Goal: Task Accomplishment & Management: Use online tool/utility

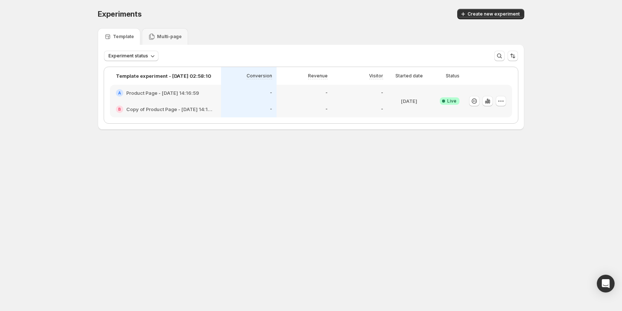
click at [247, 104] on div "-" at bounding box center [249, 109] width 56 height 16
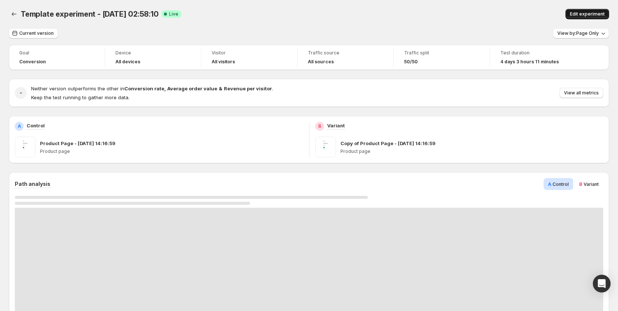
click at [589, 10] on button "Edit experiment" at bounding box center [587, 14] width 44 height 10
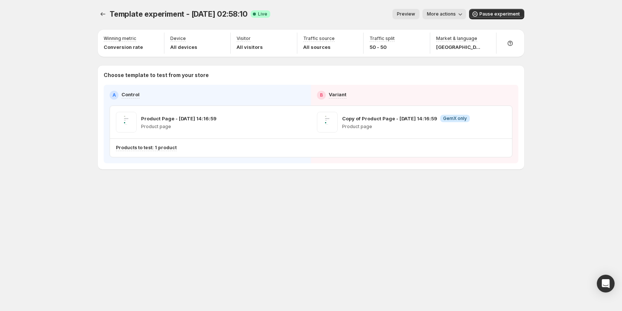
click at [404, 11] on button "Preview" at bounding box center [405, 14] width 27 height 10
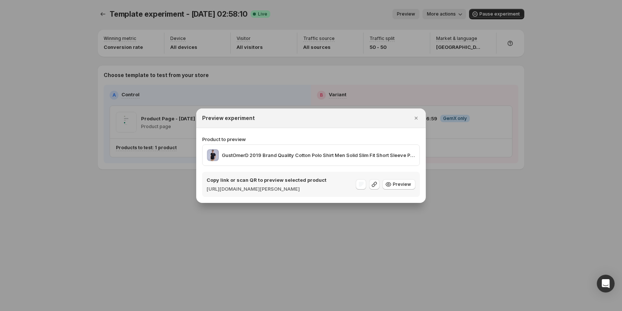
click at [472, 208] on div at bounding box center [311, 155] width 622 height 311
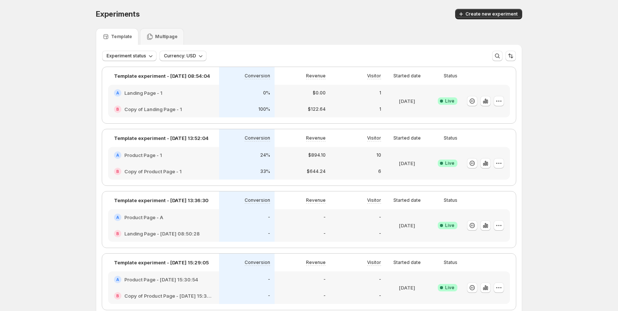
click at [243, 159] on div "24%" at bounding box center [247, 155] width 56 height 16
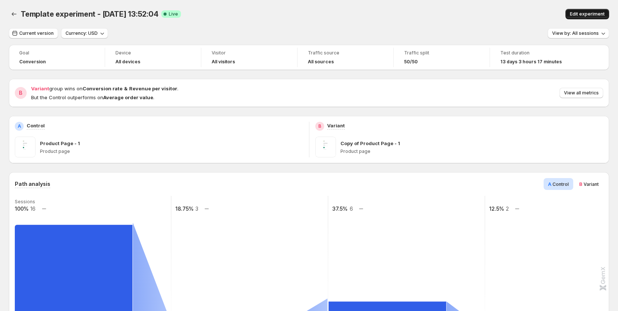
click at [599, 13] on span "Edit experiment" at bounding box center [587, 14] width 35 height 6
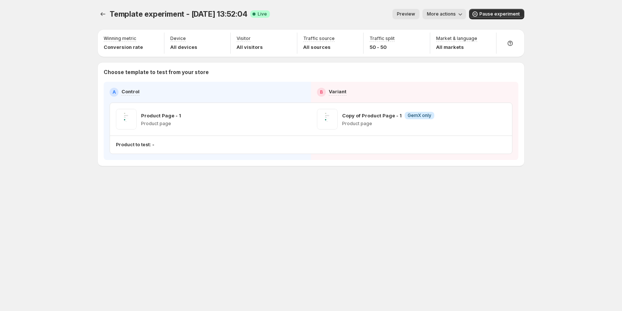
click at [410, 15] on span "Preview" at bounding box center [406, 14] width 18 height 6
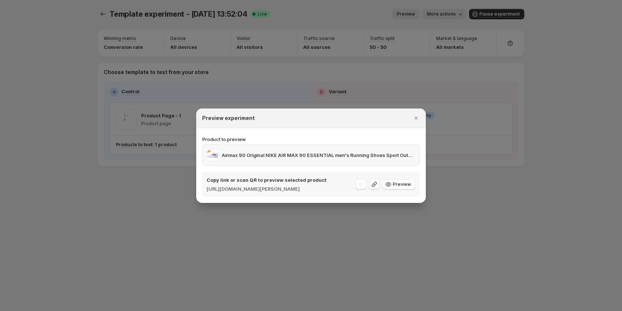
click at [388, 151] on p "Airmax 90 Original NIKE AIR MAX 90 ESSENTIAL men's Running Shoes Sport Outdoor …" at bounding box center [318, 154] width 193 height 7
click at [344, 40] on div at bounding box center [311, 155] width 622 height 311
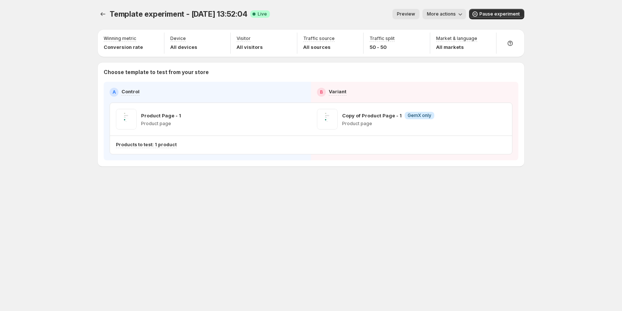
click at [414, 14] on span "Preview" at bounding box center [406, 14] width 18 height 6
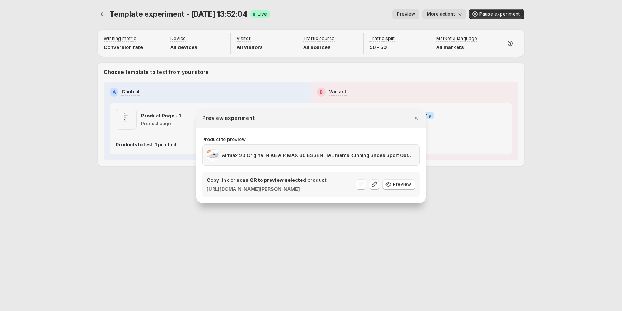
click at [374, 152] on p "Airmax 90 Original NIKE AIR MAX 90 ESSENTIAL men's Running Shoes Sport Outdoor …" at bounding box center [318, 154] width 193 height 7
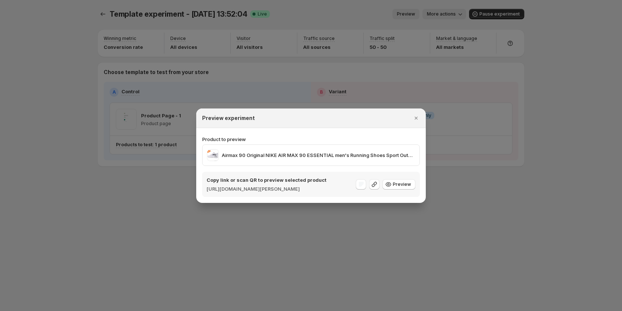
click at [505, 181] on div at bounding box center [311, 155] width 622 height 311
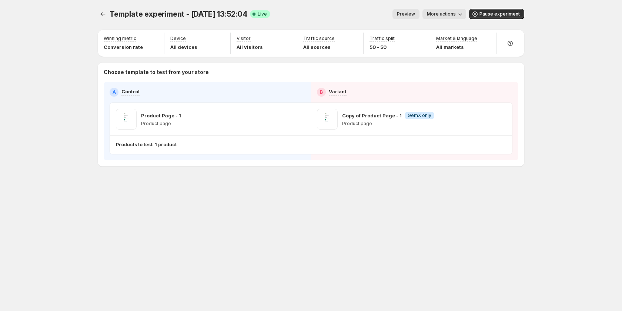
click at [406, 13] on span "Preview" at bounding box center [406, 14] width 18 height 6
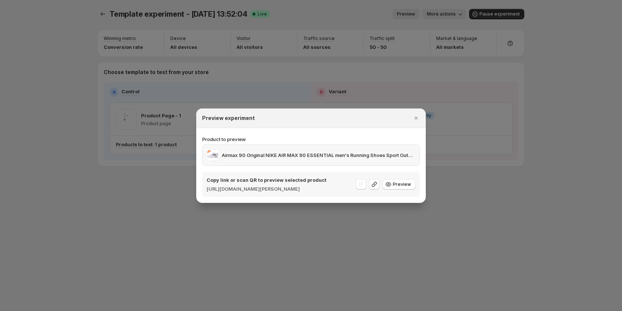
click at [345, 154] on p "Airmax 90 Original NIKE AIR MAX 90 ESSENTIAL men's Running Shoes Sport Outdoor …" at bounding box center [318, 154] width 193 height 7
click at [386, 162] on div "Product to preview Airmax 90 Original NIKE AIR MAX 90 ESSENTIAL men's Running S…" at bounding box center [311, 165] width 218 height 61
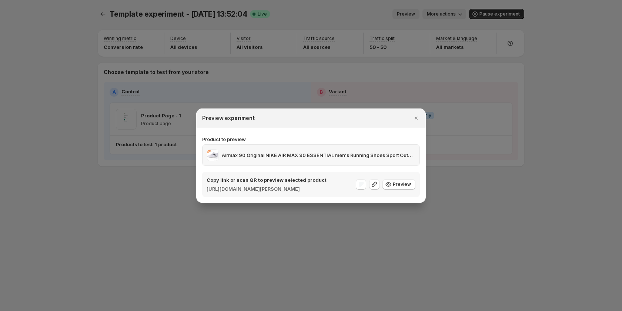
click at [400, 159] on div "Airmax 90 Original NIKE AIR MAX 90 ESSENTIAL men's Running Shoes Sport Outdoor …" at bounding box center [310, 155] width 217 height 21
drag, startPoint x: 496, startPoint y: 158, endPoint x: 465, endPoint y: 68, distance: 94.5
click at [491, 151] on div at bounding box center [311, 155] width 622 height 311
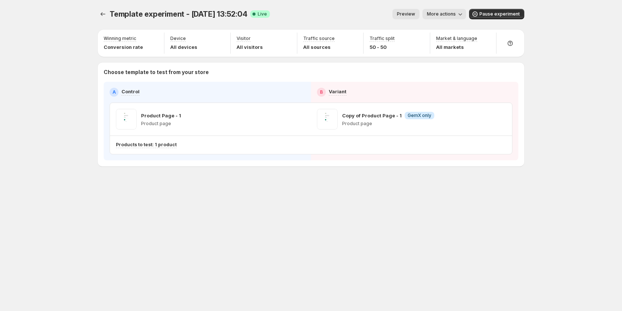
click at [455, 15] on span "More actions" at bounding box center [441, 14] width 29 height 6
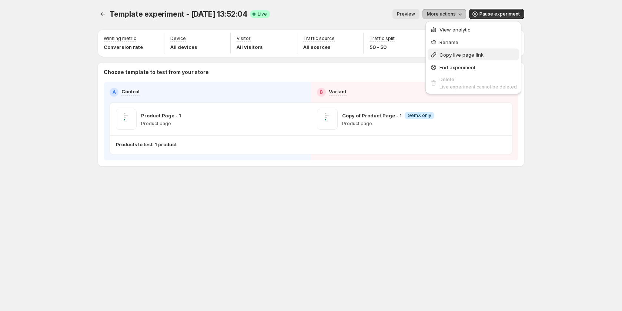
click at [456, 57] on span "Copy live page link" at bounding box center [461, 55] width 44 height 6
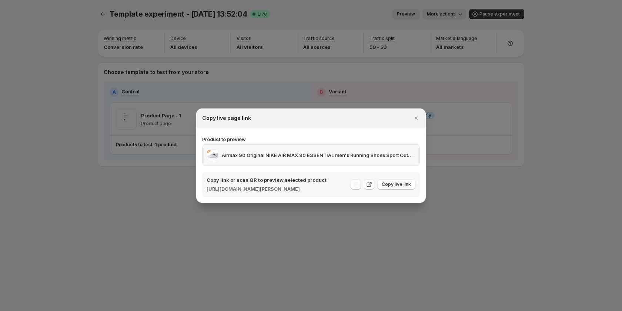
click at [394, 151] on p "Airmax 90 Original NIKE AIR MAX 90 ESSENTIAL men's Running Shoes Sport Outdoor …" at bounding box center [318, 154] width 193 height 7
click at [286, 136] on p "Product to preview" at bounding box center [311, 138] width 218 height 7
click at [106, 194] on div at bounding box center [311, 155] width 622 height 311
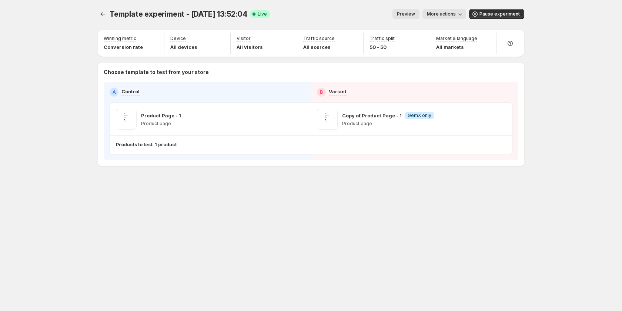
click at [403, 14] on span "Preview" at bounding box center [406, 14] width 18 height 6
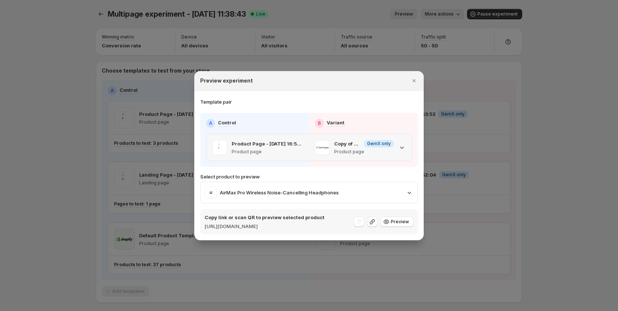
click at [400, 144] on icon ":r38:" at bounding box center [401, 147] width 7 height 7
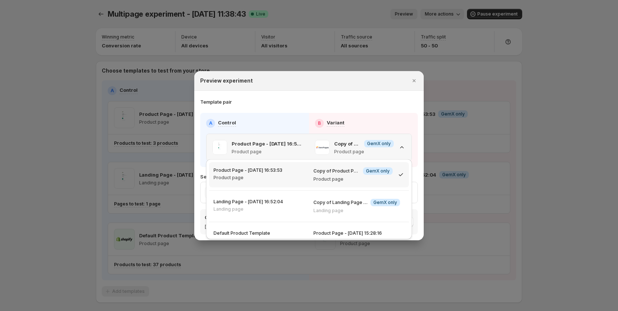
click at [400, 144] on icon ":r38:" at bounding box center [401, 147] width 7 height 7
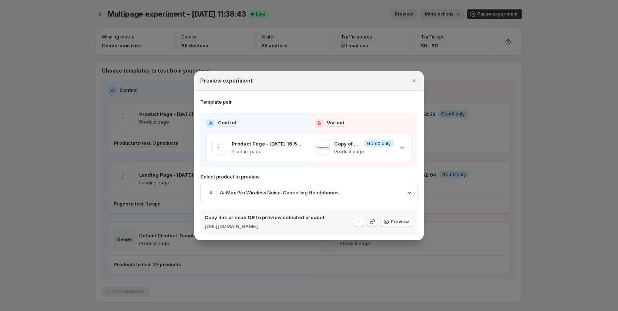
click at [80, 92] on div at bounding box center [309, 155] width 618 height 311
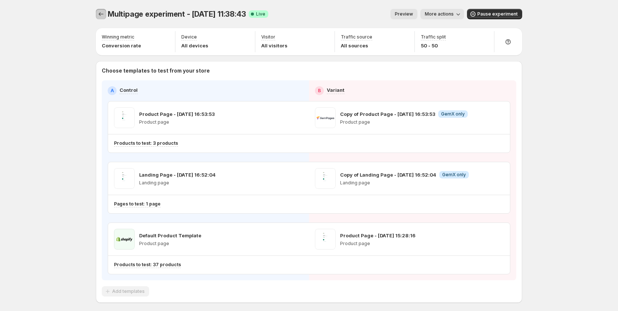
click at [99, 11] on icon "Experiments" at bounding box center [100, 13] width 7 height 7
